Goal: Task Accomplishment & Management: Use online tool/utility

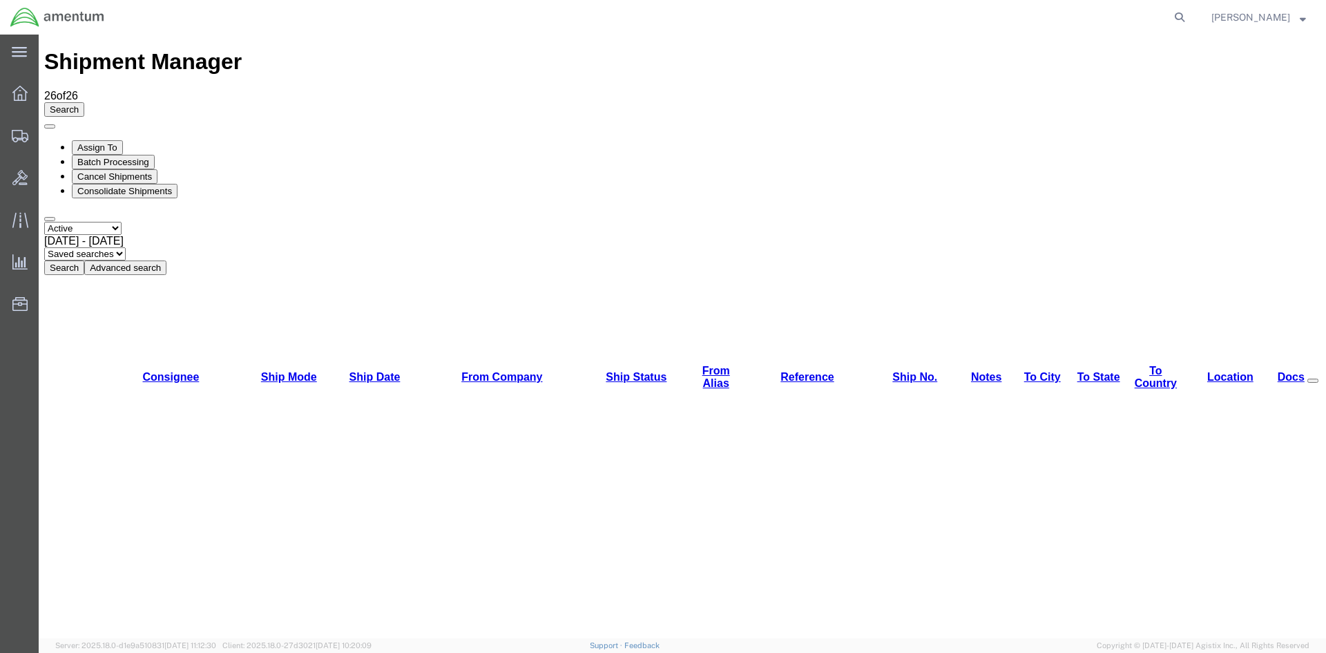
click at [84, 260] on button "Search" at bounding box center [64, 267] width 40 height 15
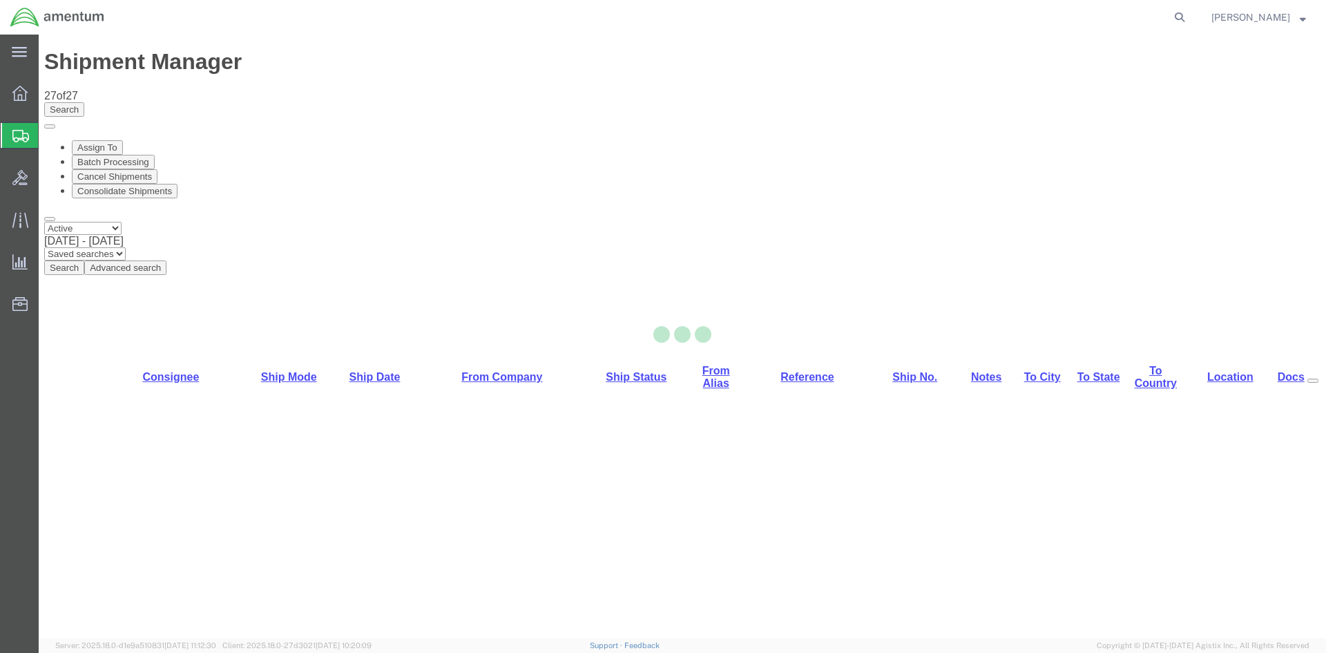
select select "42668"
select select "42679"
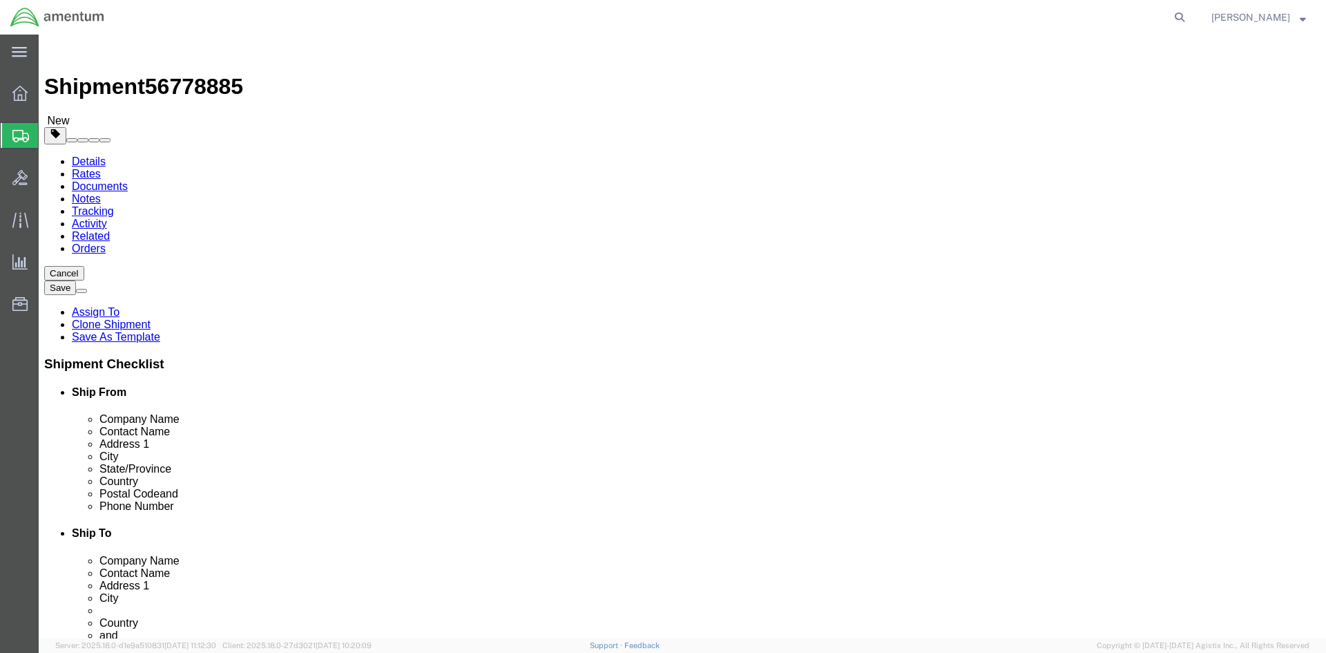
click button "Rate Shipment"
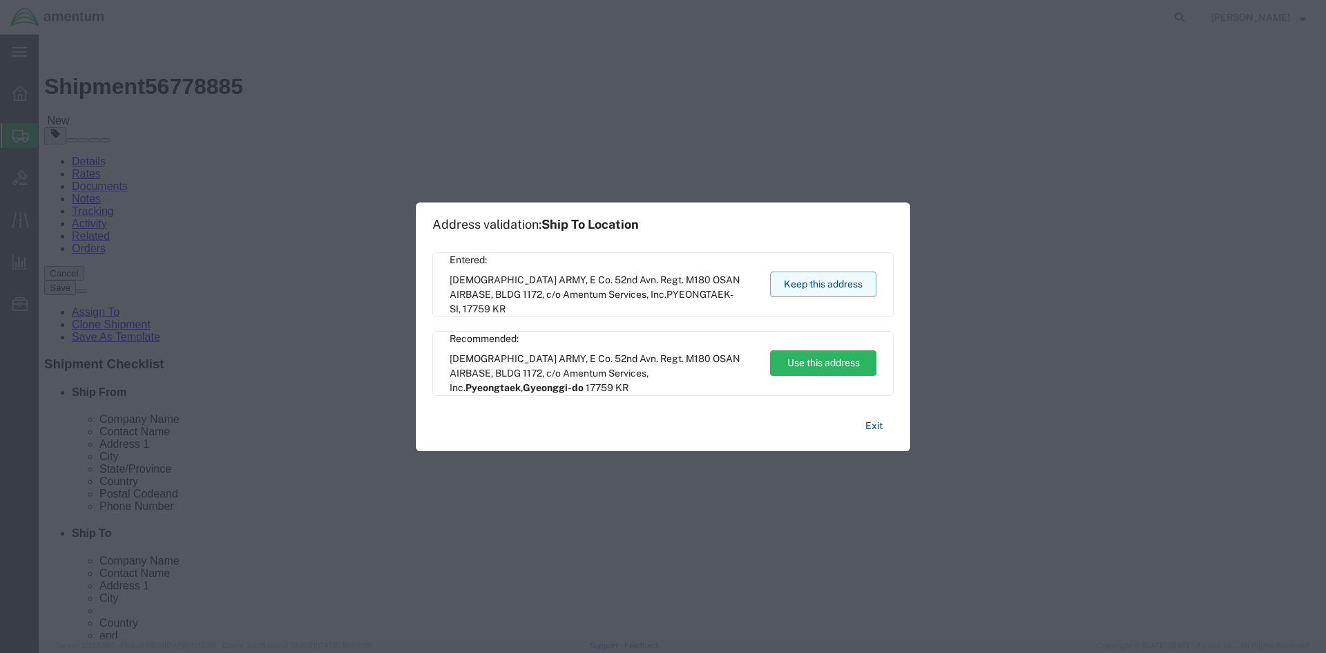
click at [861, 283] on button "Keep this address" at bounding box center [823, 285] width 106 height 26
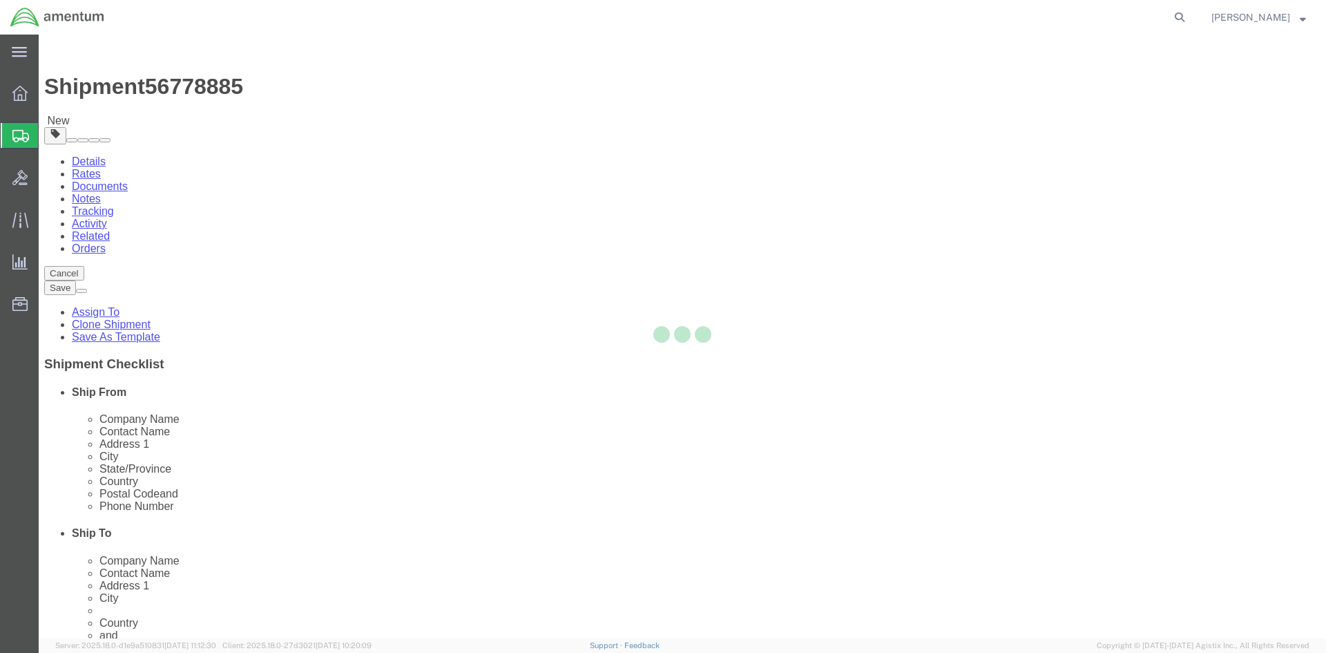
select select
select select "DEPARTMENT"
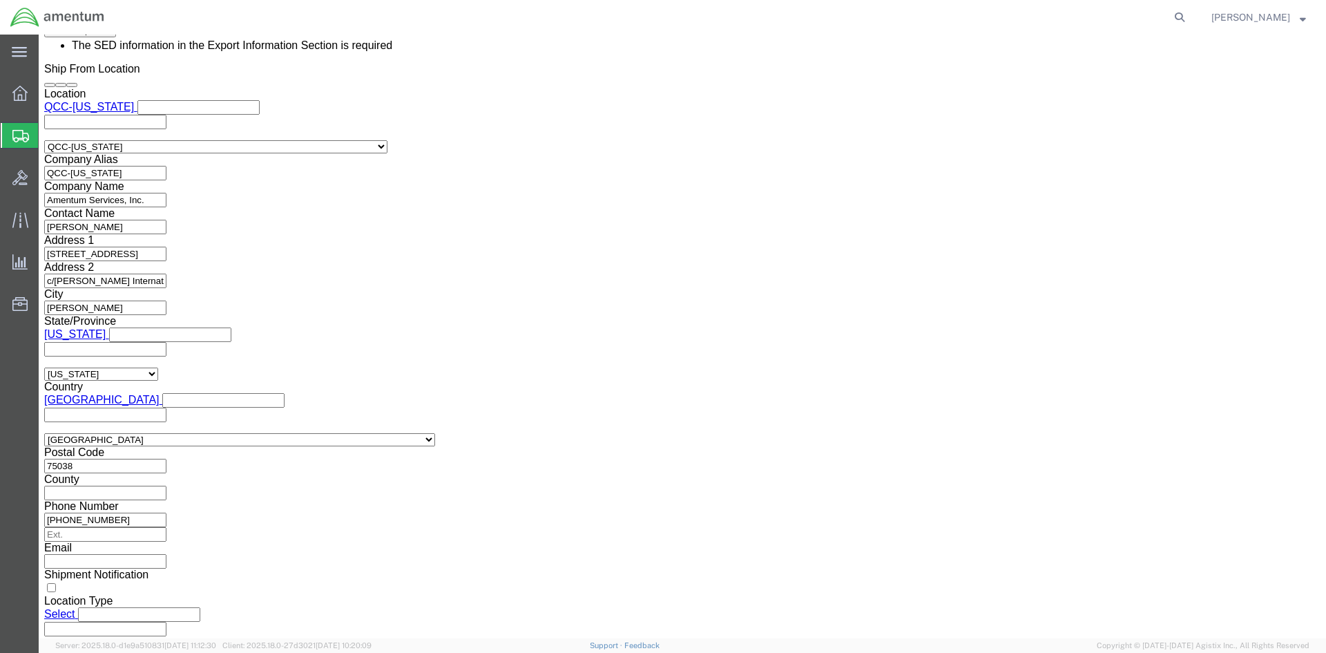
scroll to position [1036, 0]
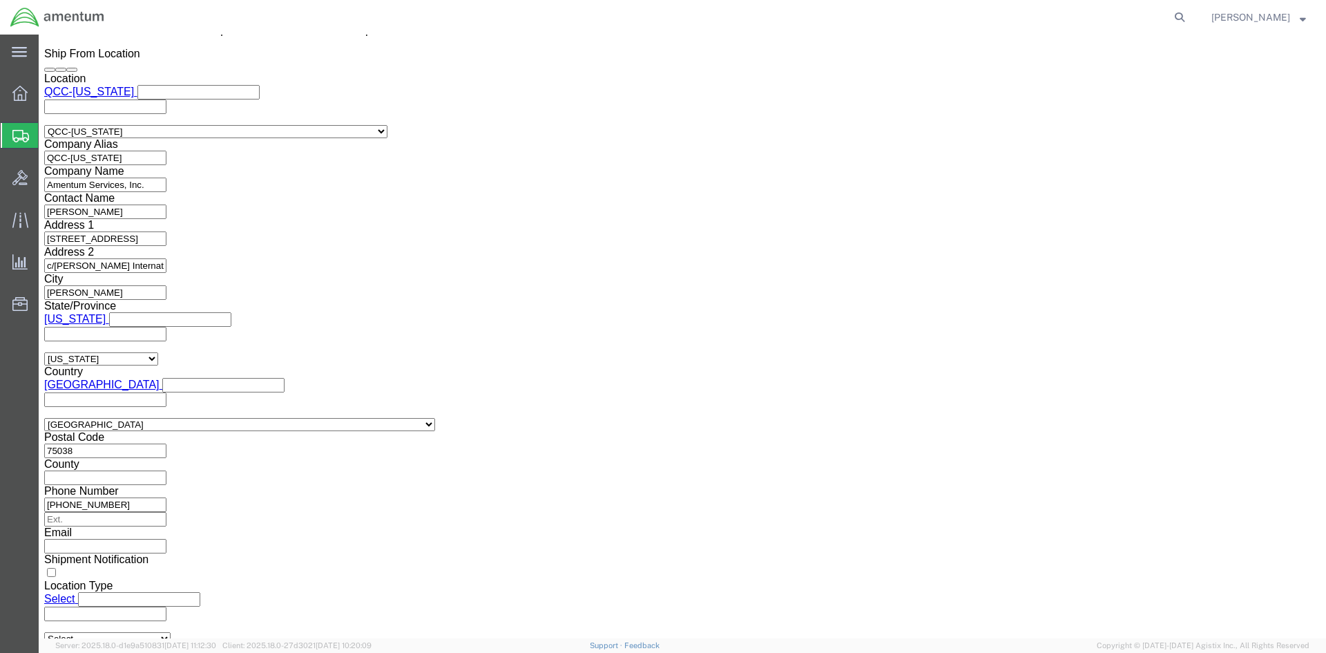
click select "Select AES-Direct EEI Carrier File EEI EEI Exempt"
select select "AESD"
click select "Select AES-Direct EEI Carrier File EEI EEI Exempt"
click button "Rate Shipment"
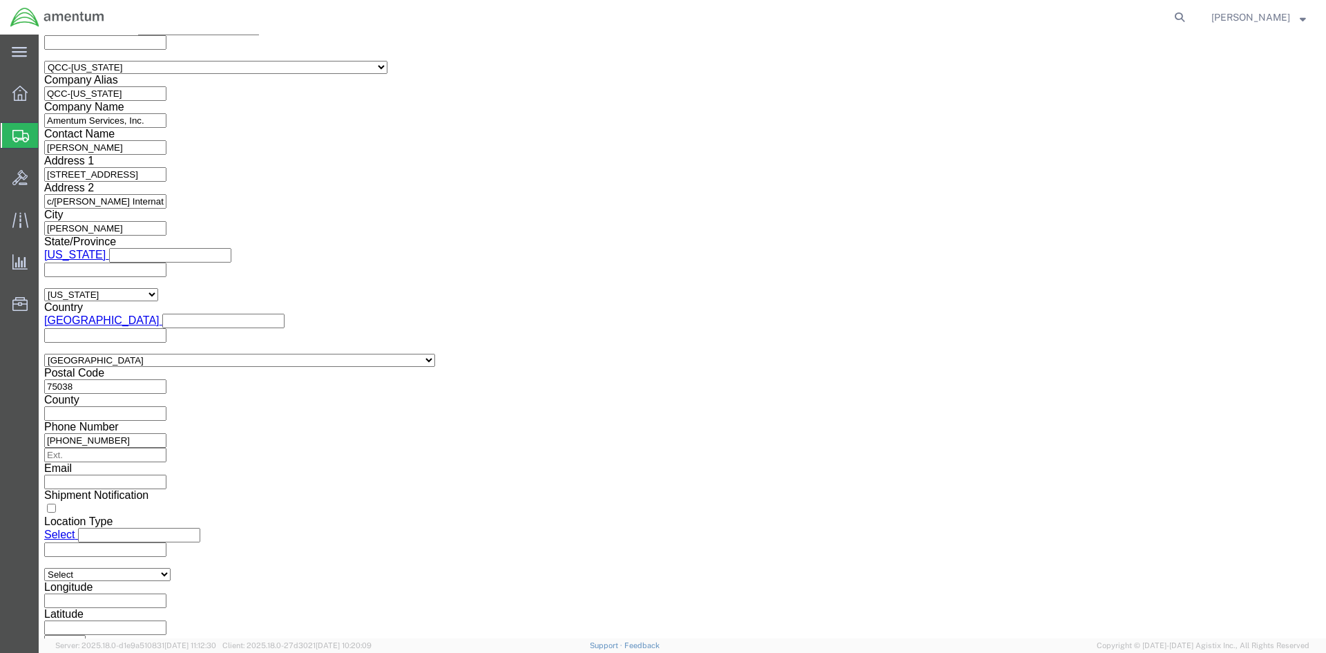
scroll to position [980, 0]
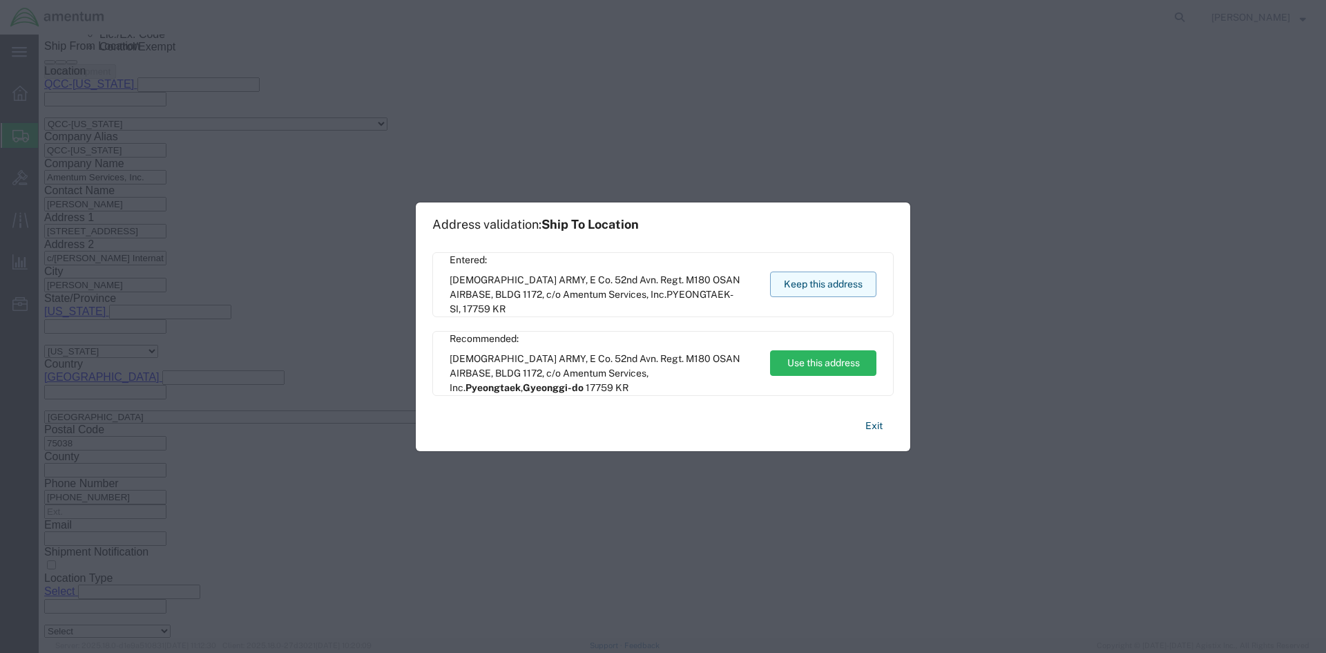
click at [819, 289] on button "Keep this address" at bounding box center [823, 285] width 106 height 26
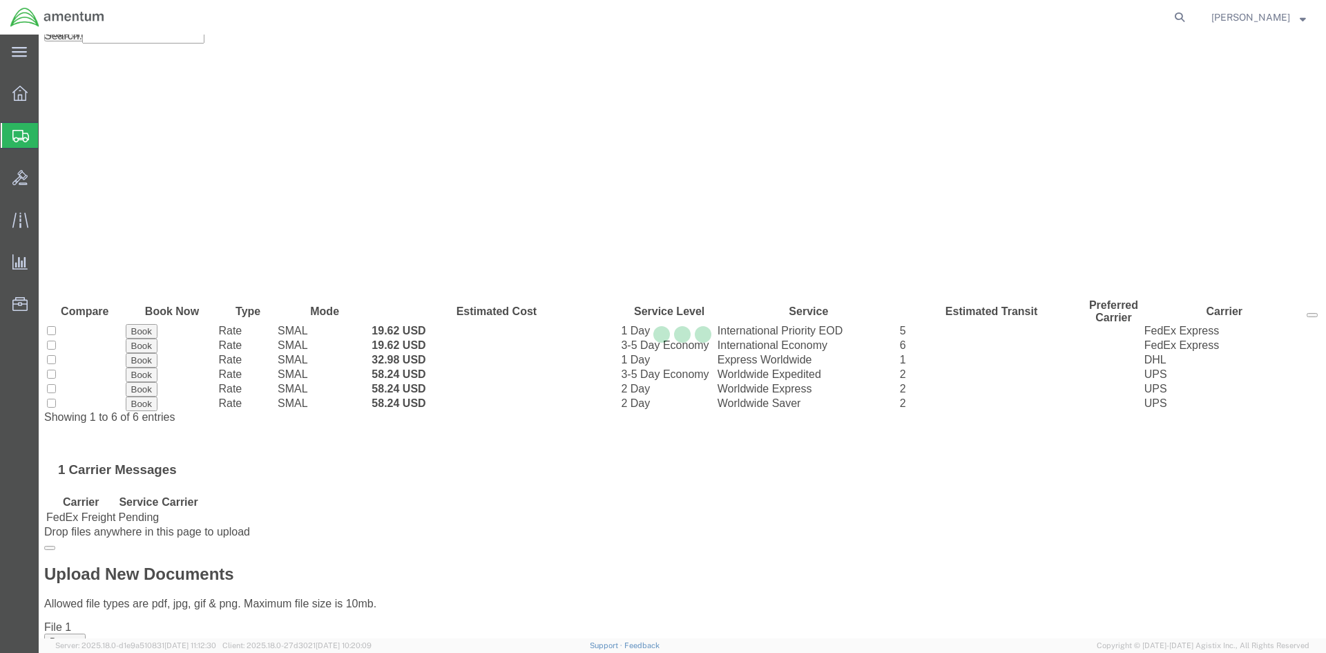
scroll to position [0, 0]
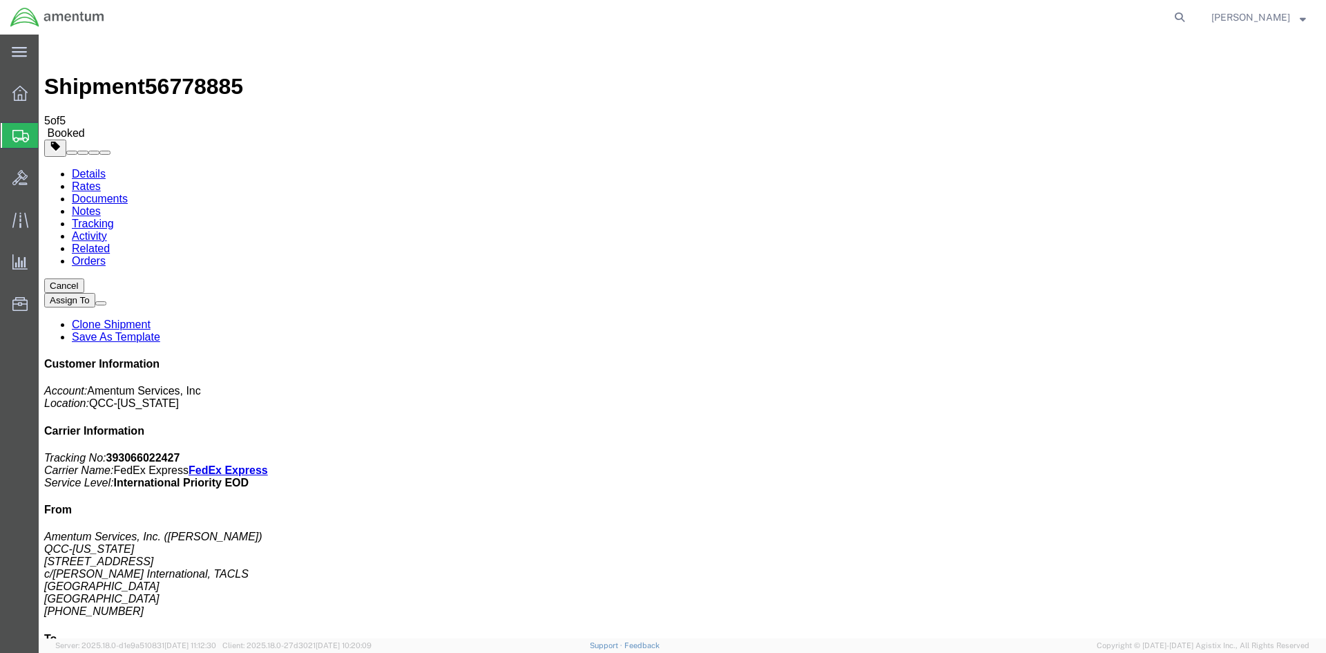
drag, startPoint x: 61, startPoint y: 95, endPoint x: 44, endPoint y: 98, distance: 17.6
click at [48, 95] on span "Overview" at bounding box center [43, 93] width 10 height 28
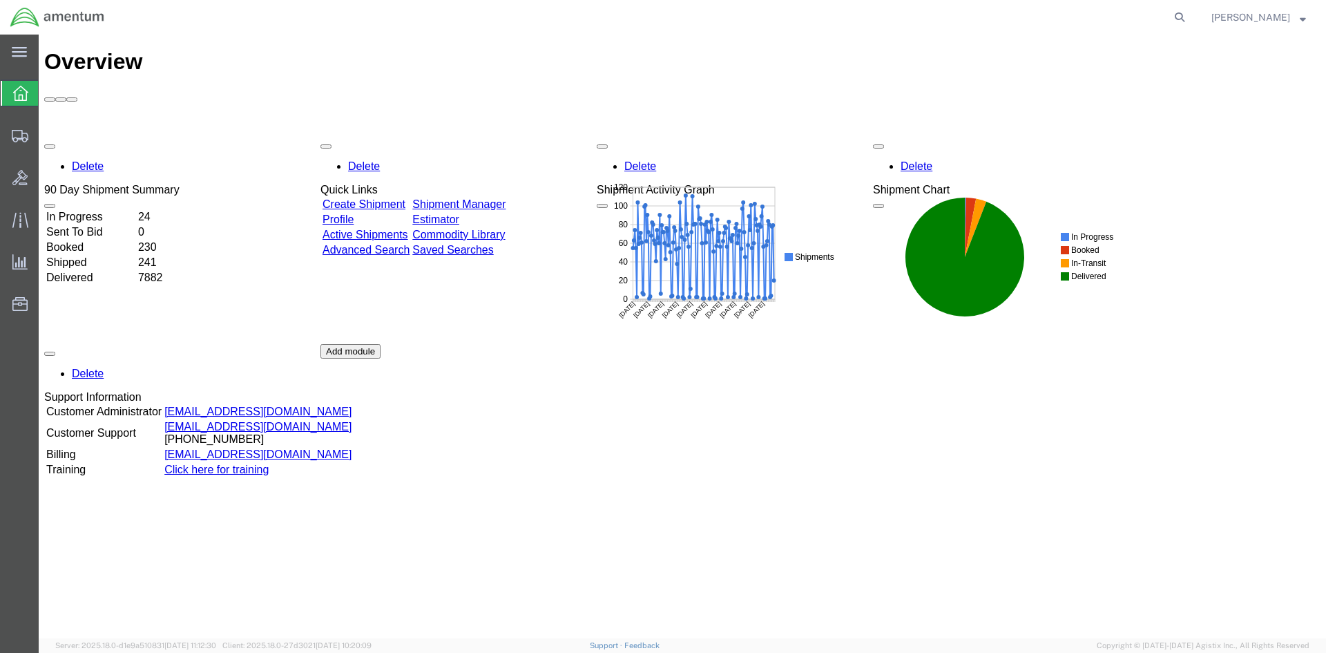
click at [506, 198] on link "Shipment Manager" at bounding box center [458, 204] width 93 height 12
